Goal: Task Accomplishment & Management: Use online tool/utility

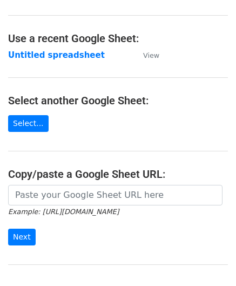
scroll to position [54, 0]
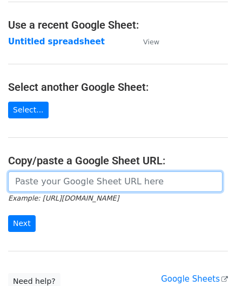
drag, startPoint x: 46, startPoint y: 180, endPoint x: 43, endPoint y: 175, distance: 6.3
click at [46, 180] on input "url" at bounding box center [115, 181] width 215 height 21
paste input "https://docs.google.com/spreadsheets/d/1vbOoCaUBUKJ04inVy4wKy8UlMtJ5BzeNUbyxaOO…"
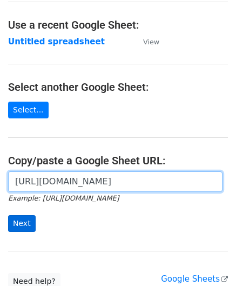
type input "https://docs.google.com/spreadsheets/d/1vbOoCaUBUKJ04inVy4wKy8UlMtJ5BzeNUbyxaOO…"
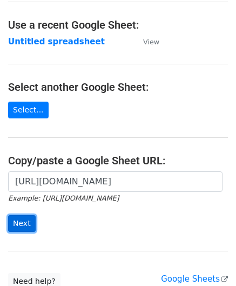
click at [25, 215] on input "Next" at bounding box center [22, 223] width 28 height 17
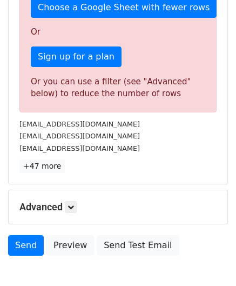
scroll to position [316, 0]
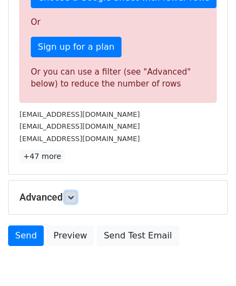
click at [73, 194] on icon at bounding box center [71, 197] width 6 height 6
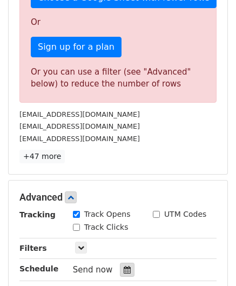
click at [126, 268] on div at bounding box center [127, 270] width 15 height 14
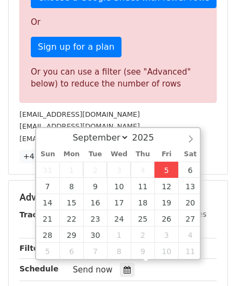
type input "[DATE] 12:00"
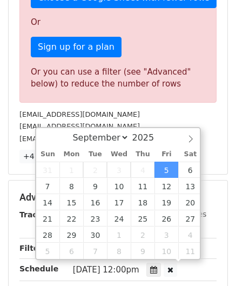
scroll to position [0, 0]
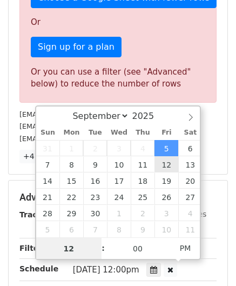
paste input "0"
type input "10"
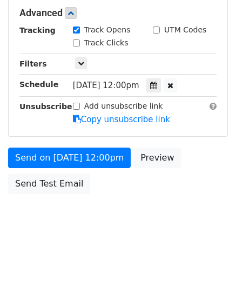
type input "[DATE] 22:00"
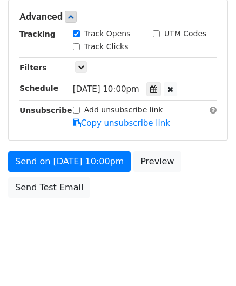
scroll to position [496, 0]
